Goal: Task Accomplishment & Management: Complete application form

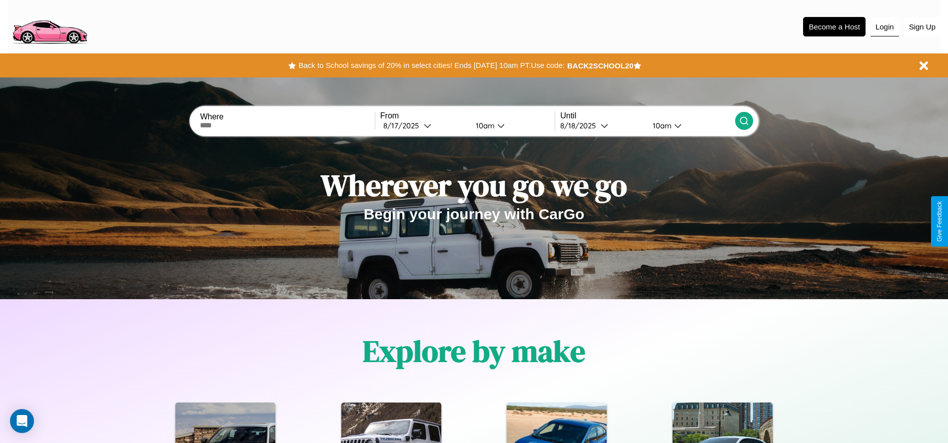
click at [885, 26] on button "Login" at bounding box center [885, 26] width 28 height 19
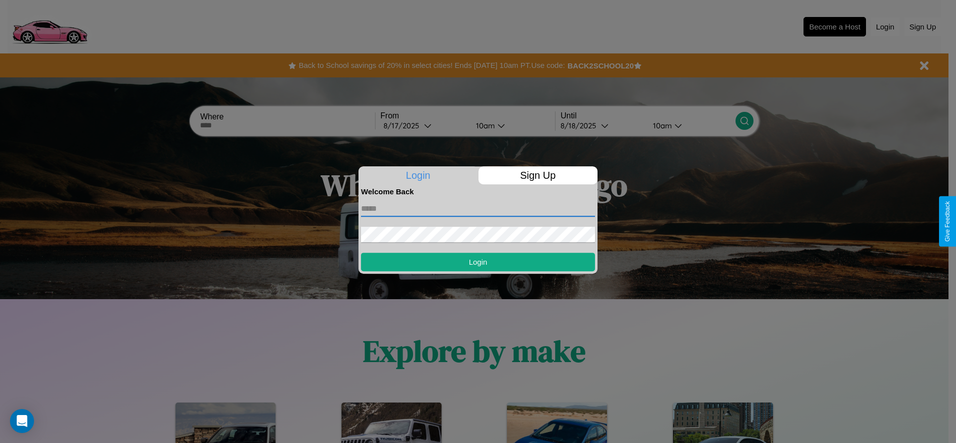
click at [478, 208] on input "text" at bounding box center [478, 209] width 234 height 16
type input "**********"
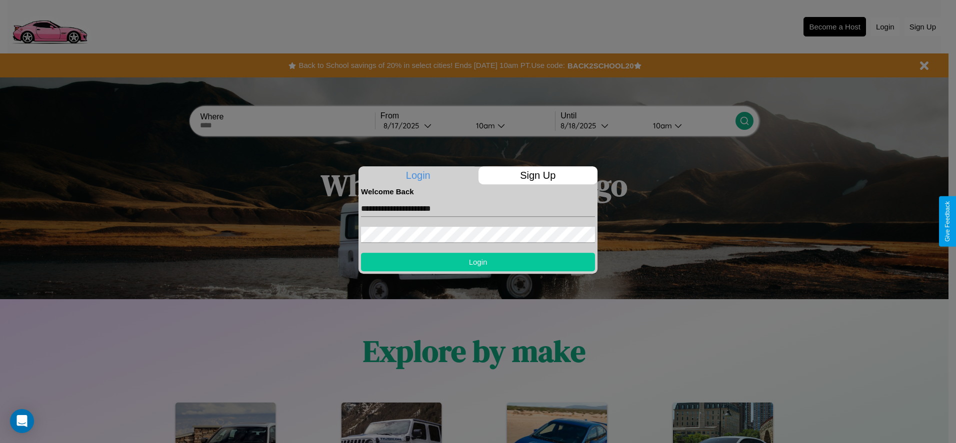
click at [478, 262] on button "Login" at bounding box center [478, 262] width 234 height 18
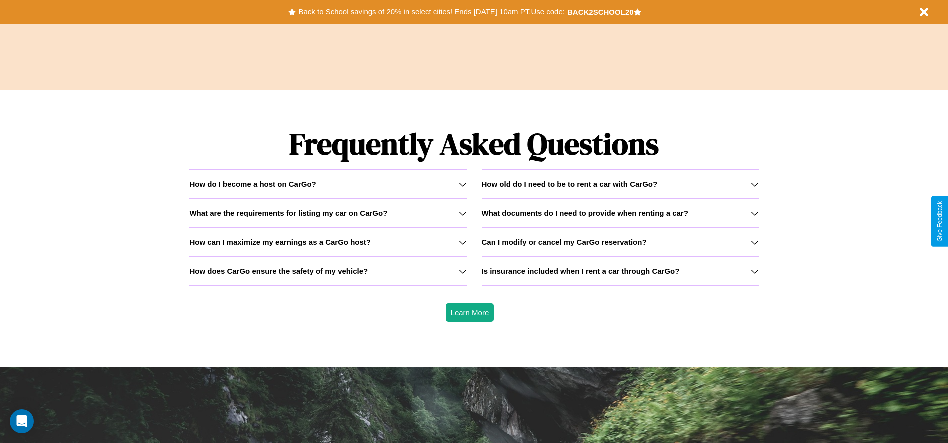
scroll to position [1434, 0]
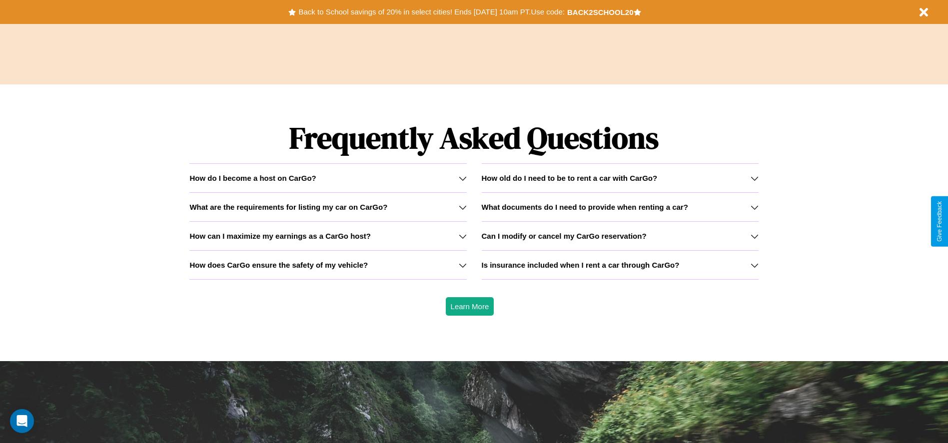
click at [754, 207] on icon at bounding box center [755, 207] width 8 height 8
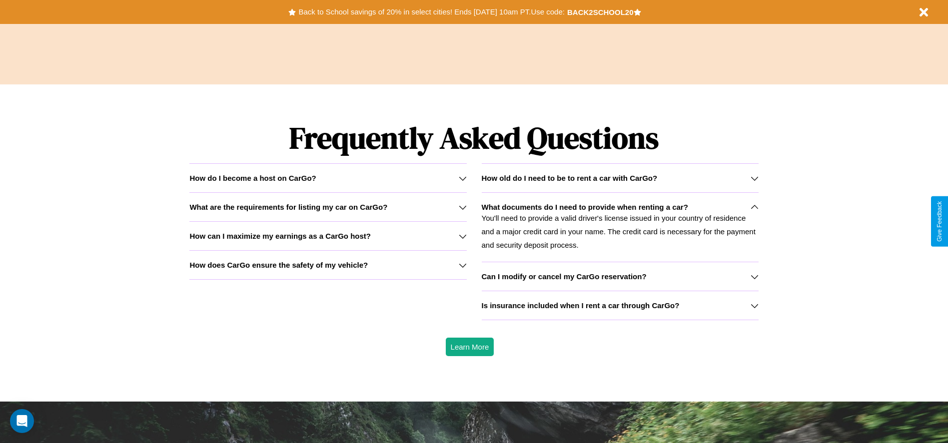
click at [620, 305] on h3 "Is insurance included when I rent a car through CarGo?" at bounding box center [581, 305] width 198 height 8
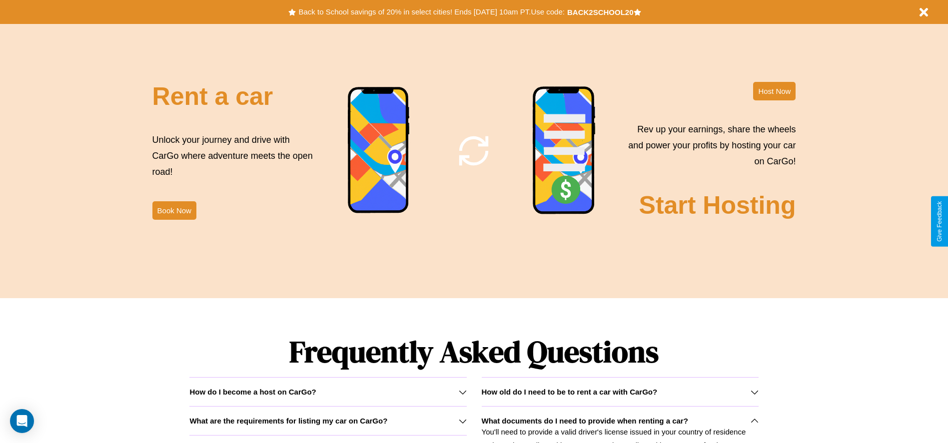
scroll to position [1089, 0]
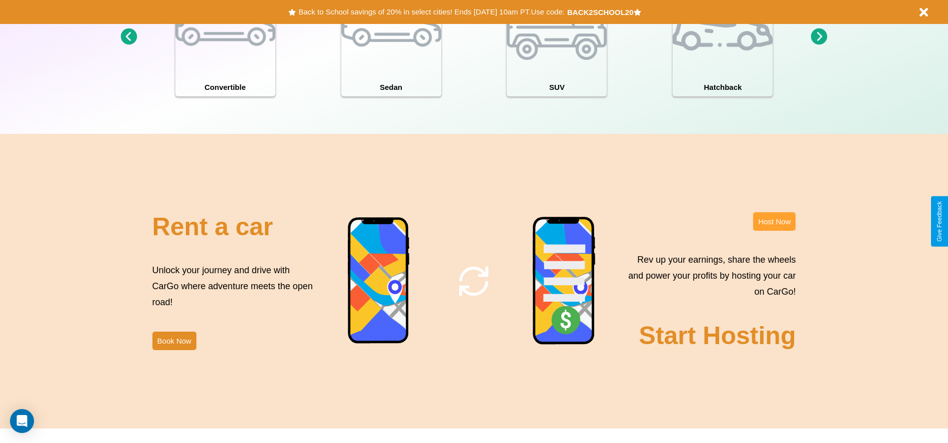
click at [774, 221] on button "Host Now" at bounding box center [774, 221] width 42 height 18
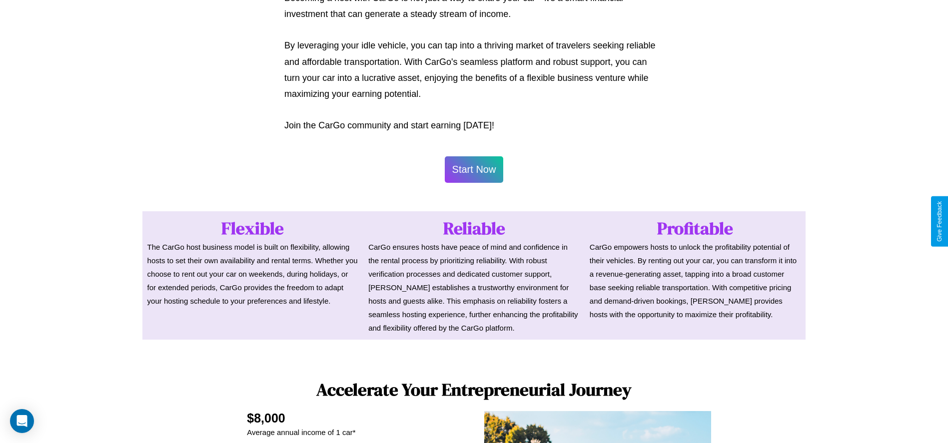
scroll to position [486, 0]
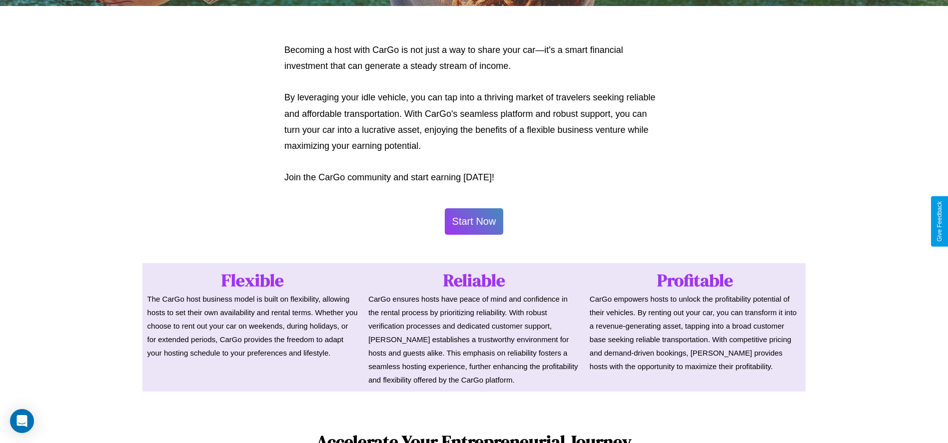
click at [474, 221] on button "Start Now" at bounding box center [474, 221] width 59 height 26
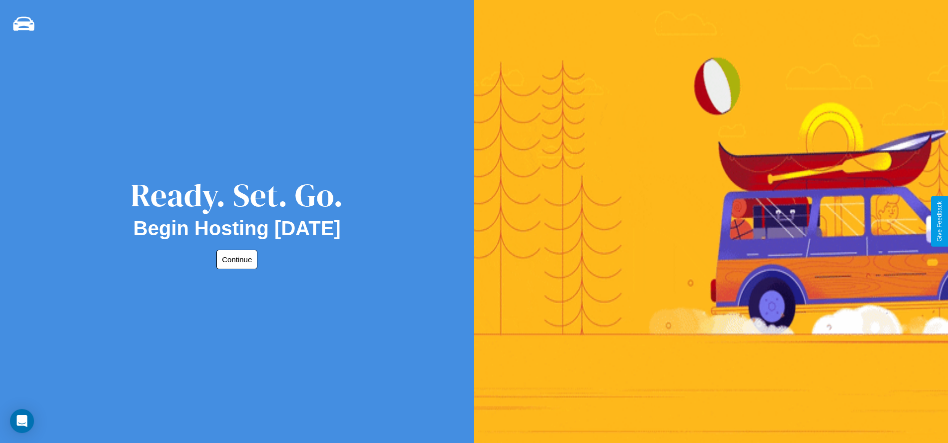
click at [235, 259] on button "Continue" at bounding box center [236, 259] width 41 height 19
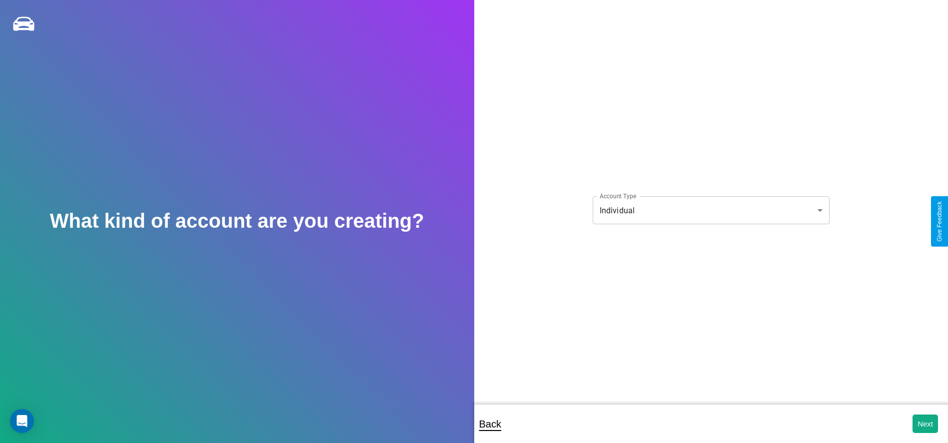
click at [711, 210] on body "**********" at bounding box center [474, 228] width 948 height 457
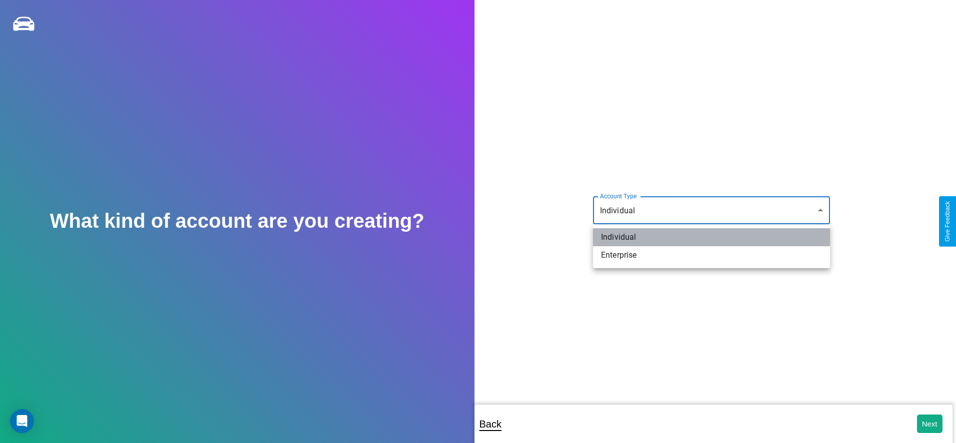
click at [711, 237] on li "Individual" at bounding box center [711, 237] width 237 height 18
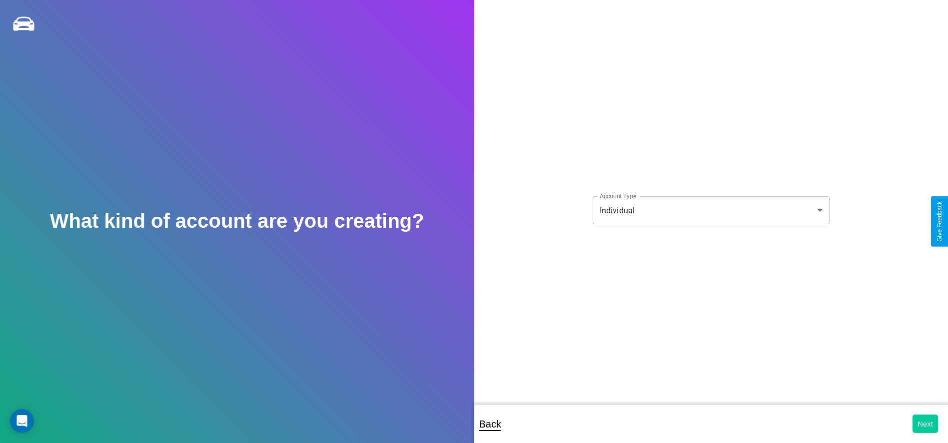
click at [925, 424] on button "Next" at bounding box center [925, 424] width 25 height 18
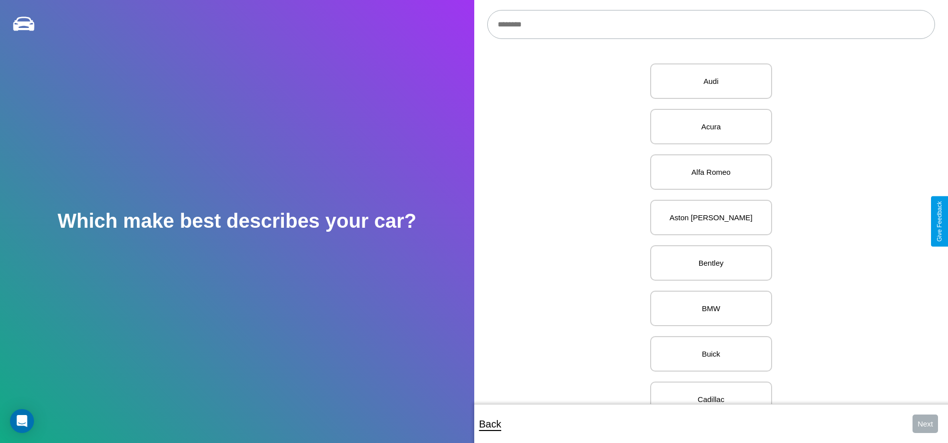
click at [711, 24] on input "text" at bounding box center [711, 24] width 448 height 29
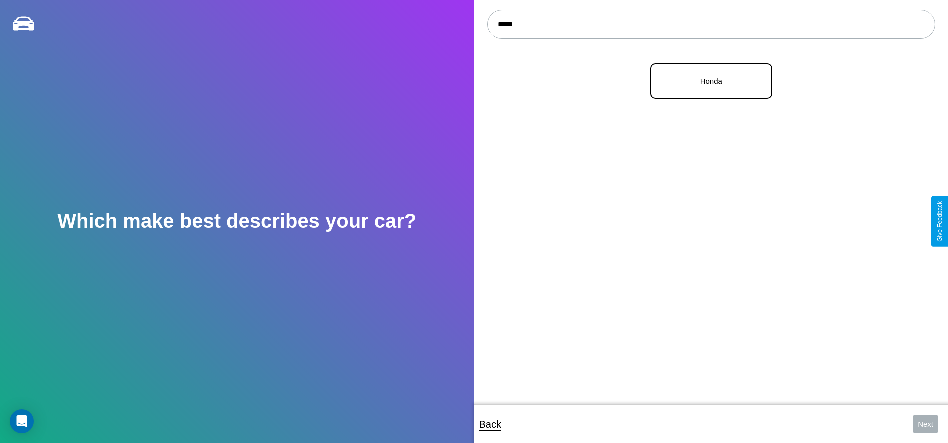
type input "*****"
click at [707, 81] on p "Honda" at bounding box center [711, 80] width 100 height 13
click at [925, 424] on button "Next" at bounding box center [925, 424] width 25 height 18
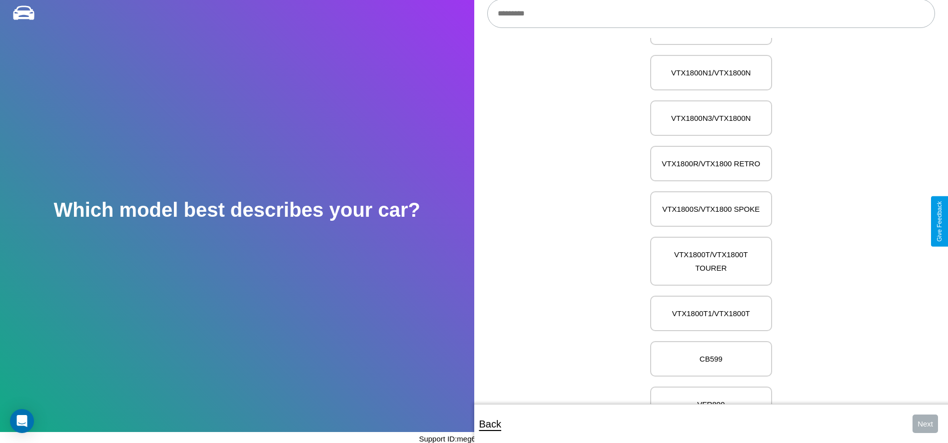
scroll to position [8817, 0]
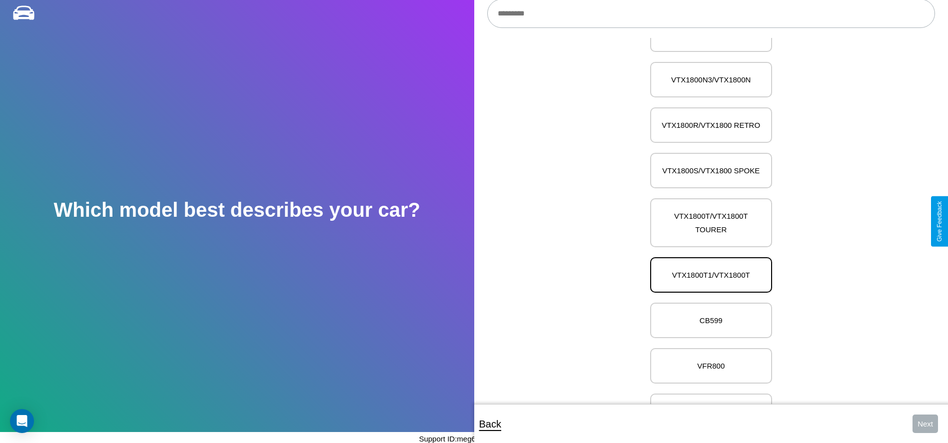
click at [707, 268] on p "VTX1800T1/VTX1800T" at bounding box center [711, 274] width 100 height 13
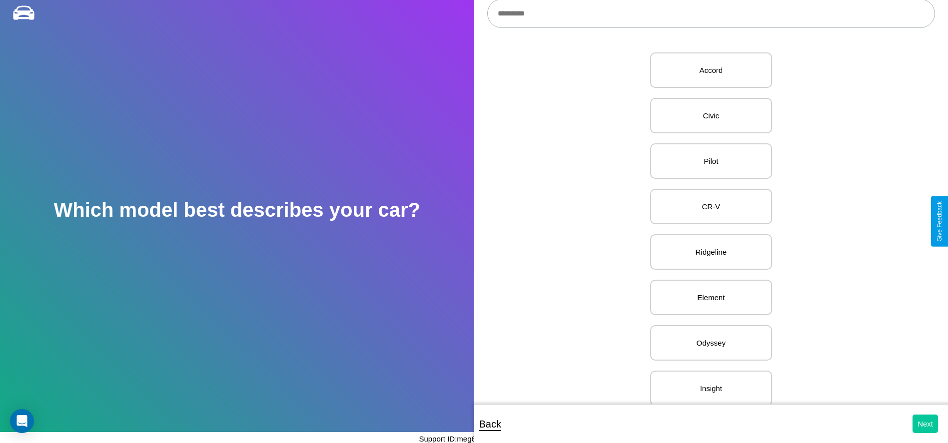
click at [925, 424] on button "Next" at bounding box center [925, 424] width 25 height 18
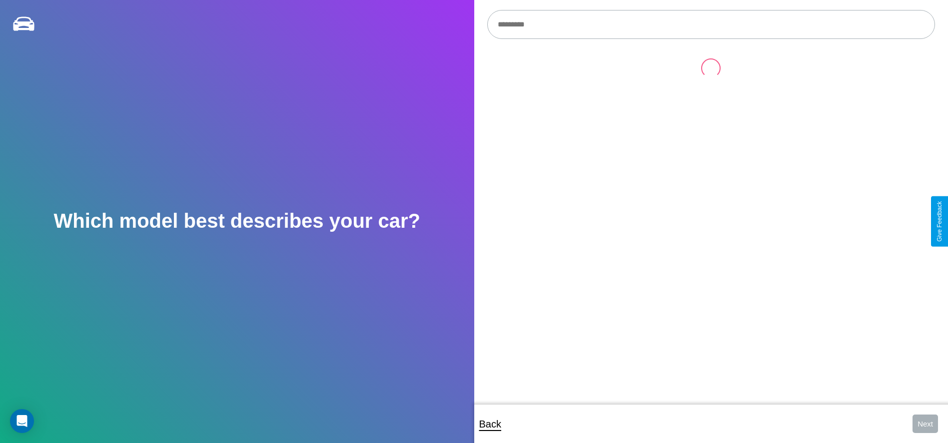
scroll to position [11, 0]
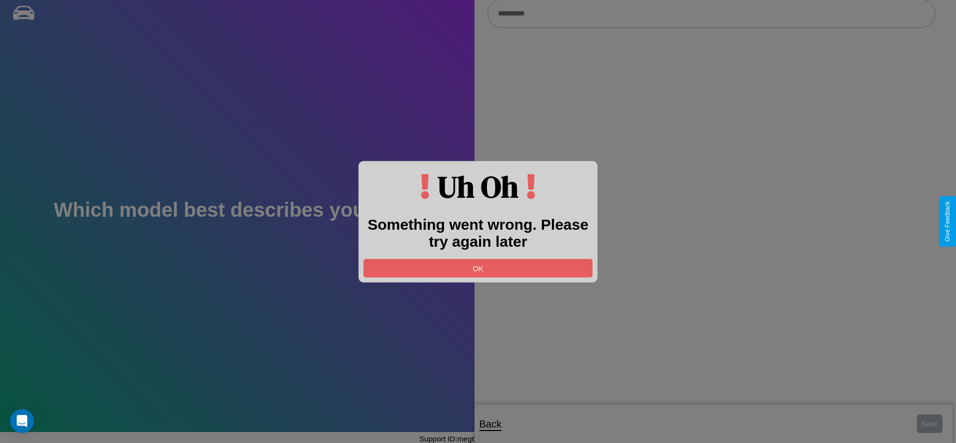
click at [711, 14] on div at bounding box center [478, 221] width 956 height 443
